Goal: Task Accomplishment & Management: Manage account settings

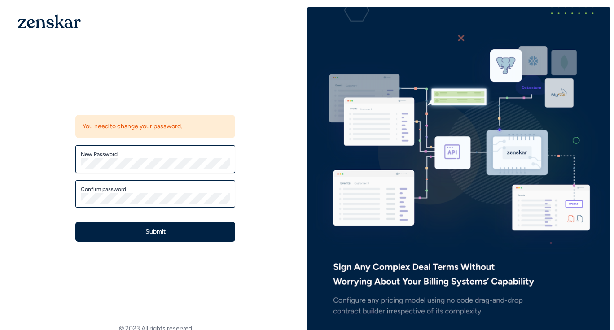
click at [81, 169] on div at bounding box center [81, 169] width 0 height 0
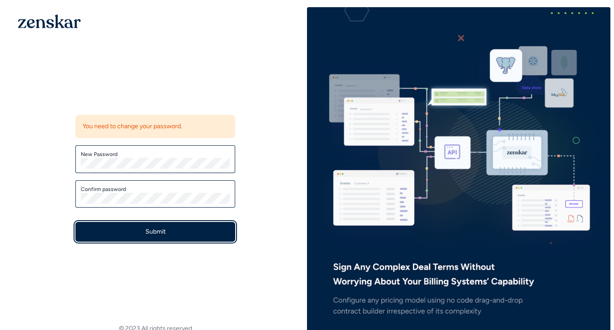
click at [160, 228] on button "Submit" at bounding box center [155, 232] width 160 height 20
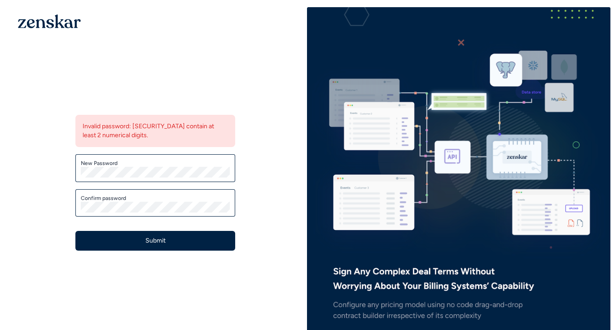
click at [81, 178] on div at bounding box center [81, 178] width 0 height 0
click at [68, 198] on div "Update password Invalid password: must contain at least 2 numerical digits. New…" at bounding box center [155, 178] width 189 height 176
click at [49, 213] on div "Update password Invalid password: must contain at least 2 numerical digits. New…" at bounding box center [156, 170] width 304 height 326
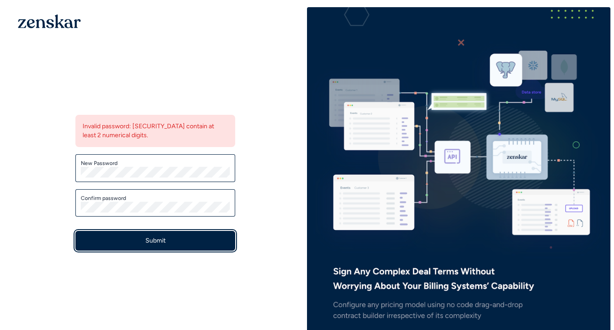
click at [139, 244] on button "Submit" at bounding box center [155, 241] width 160 height 20
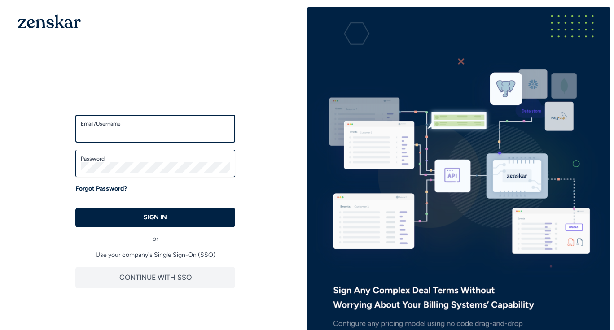
type input "**********"
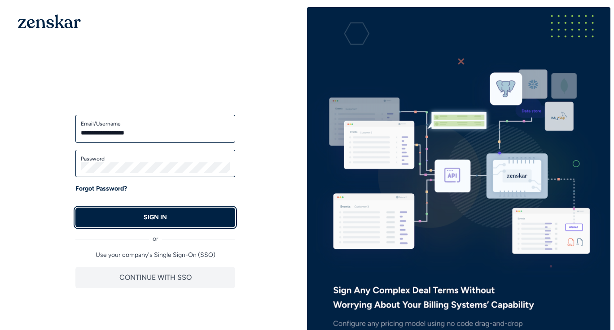
click at [154, 220] on p "SIGN IN" at bounding box center [155, 217] width 23 height 9
